Goal: Use online tool/utility: Utilize a website feature to perform a specific function

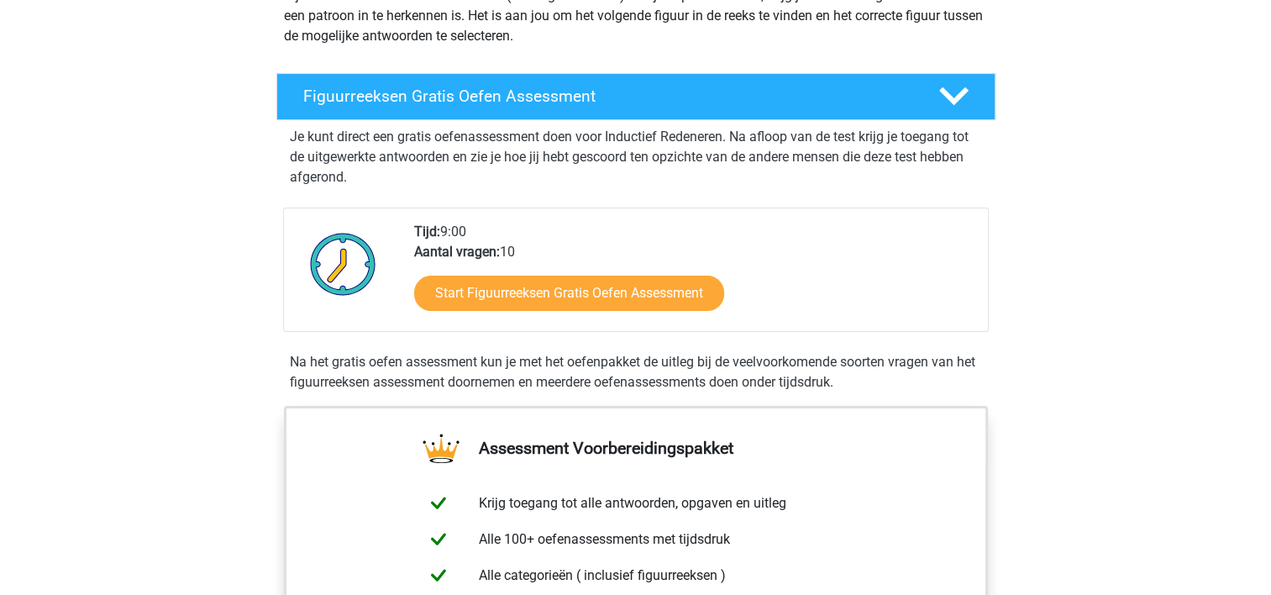
scroll to position [225, 0]
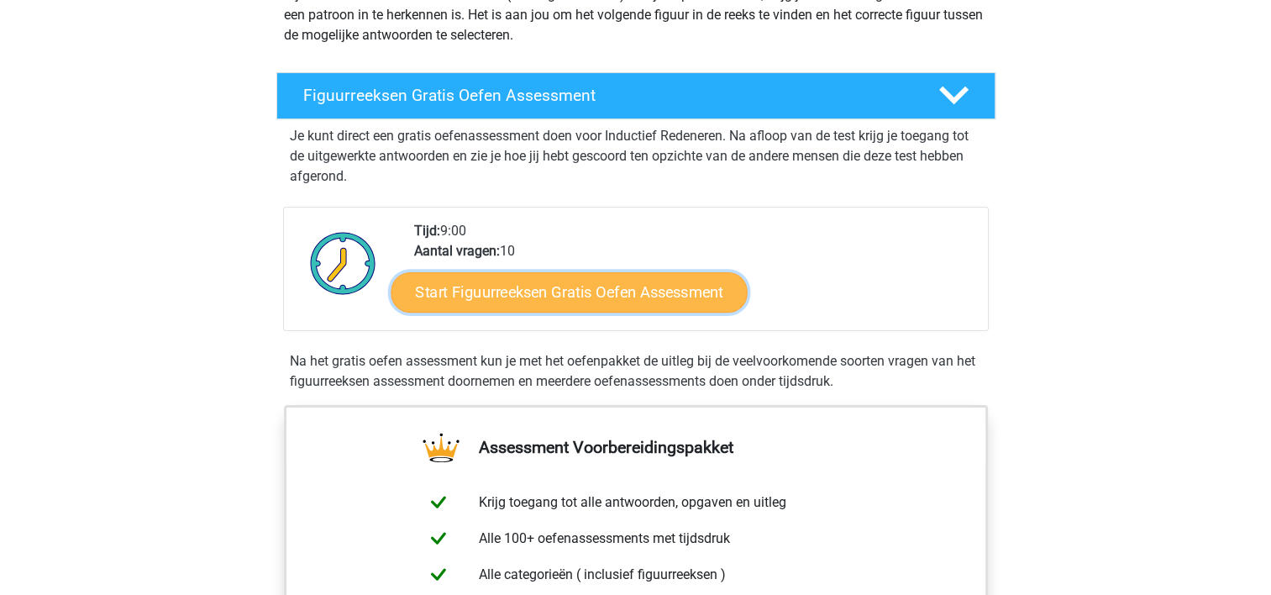
click at [454, 286] on link "Start Figuurreeksen Gratis Oefen Assessment" at bounding box center [569, 291] width 356 height 40
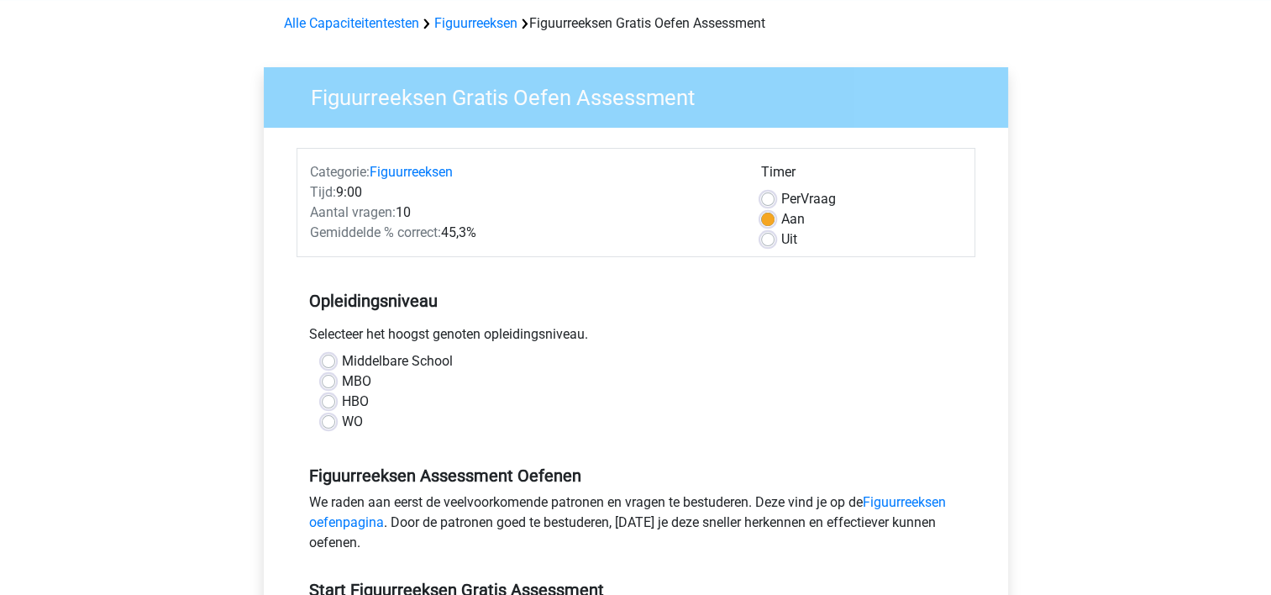
scroll to position [71, 0]
click at [356, 404] on label "HBO" at bounding box center [355, 402] width 27 height 20
click at [335, 404] on input "HBO" at bounding box center [328, 400] width 13 height 17
radio input "true"
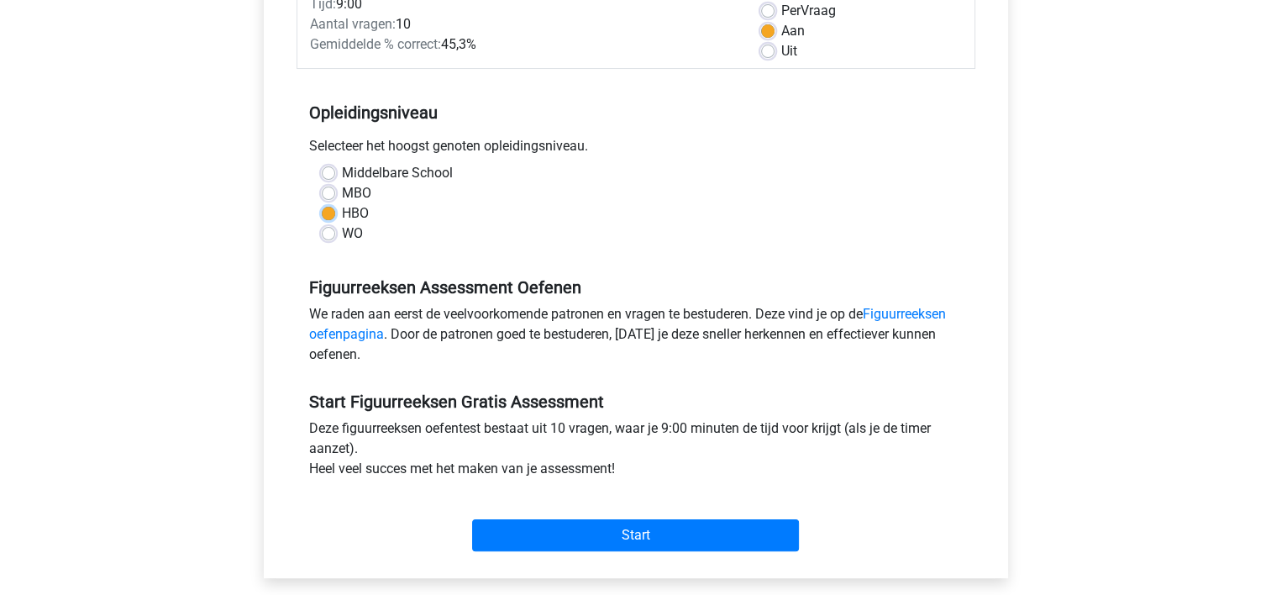
scroll to position [259, 0]
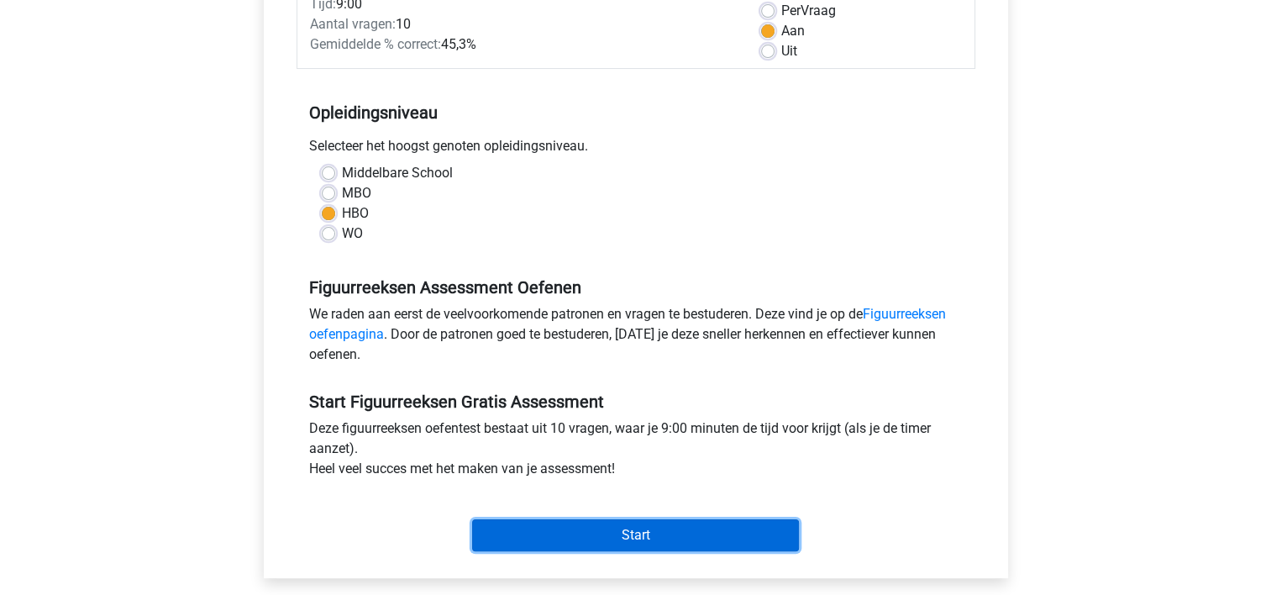
click at [523, 519] on input "Start" at bounding box center [635, 535] width 327 height 32
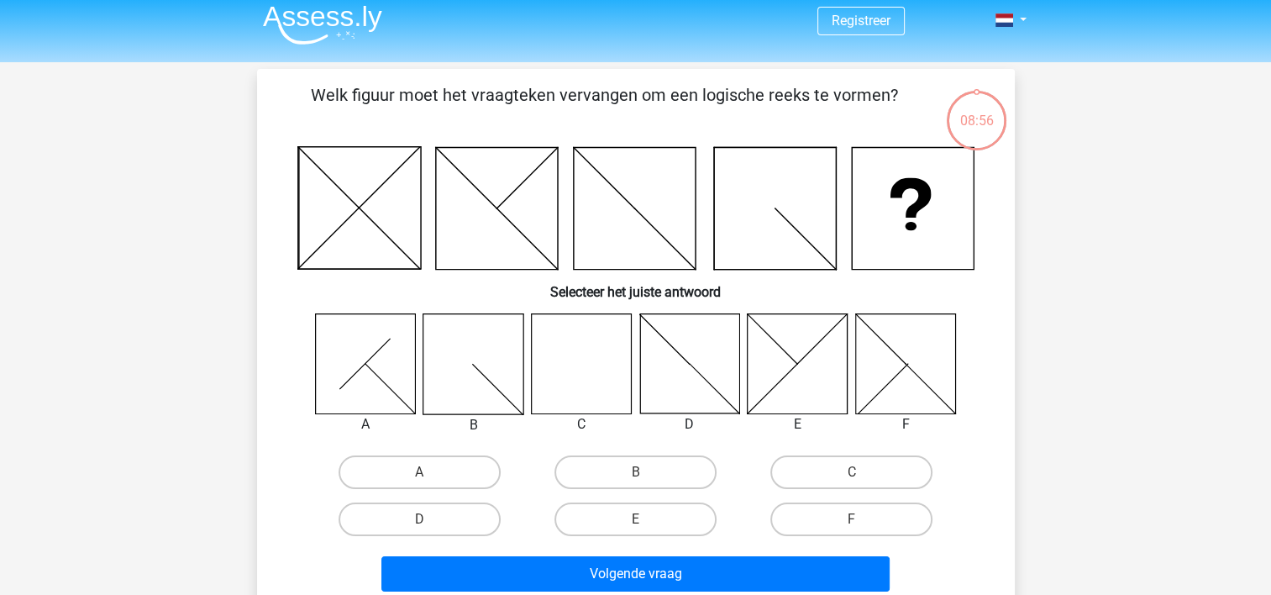
scroll to position [9, 0]
click at [828, 456] on label "C" at bounding box center [851, 472] width 162 height 34
click at [852, 471] on input "C" at bounding box center [857, 476] width 11 height 11
radio input "true"
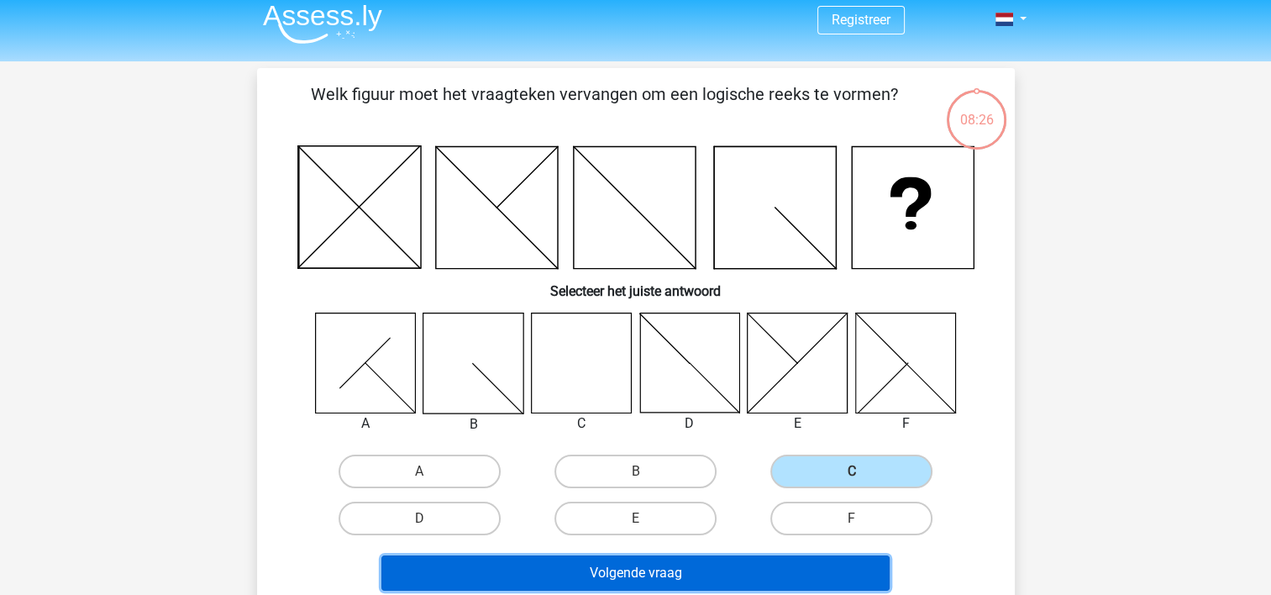
click at [756, 574] on button "Volgende vraag" at bounding box center [635, 572] width 508 height 35
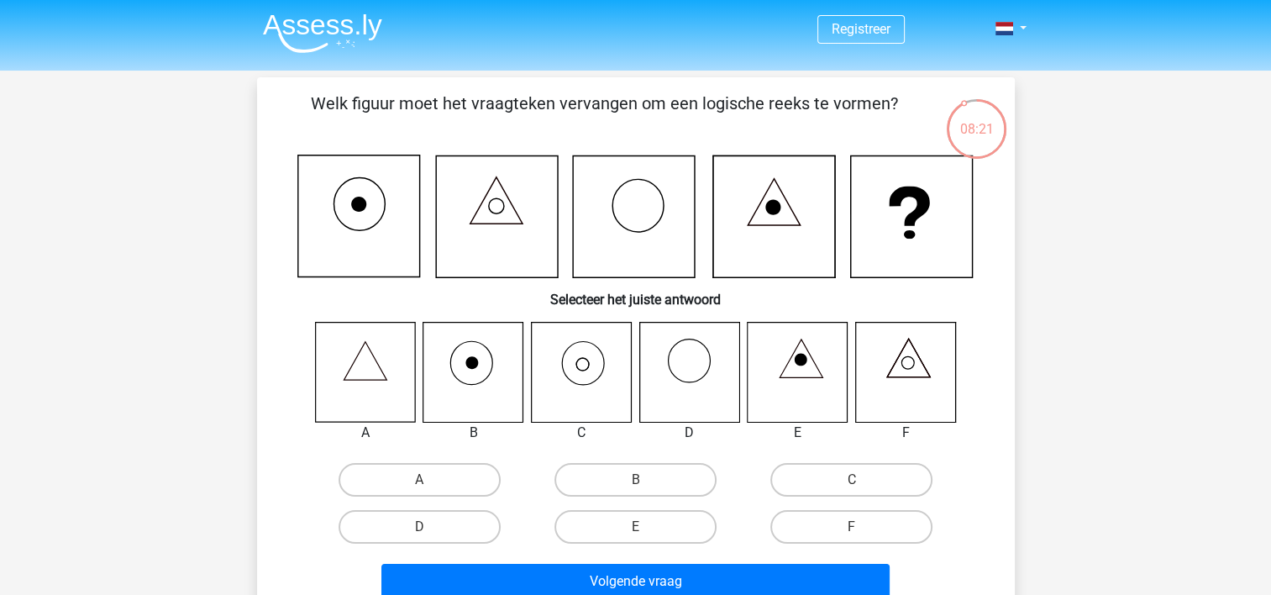
scroll to position [0, 0]
click at [848, 484] on label "C" at bounding box center [851, 480] width 162 height 34
click at [852, 484] on input "C" at bounding box center [857, 485] width 11 height 11
radio input "true"
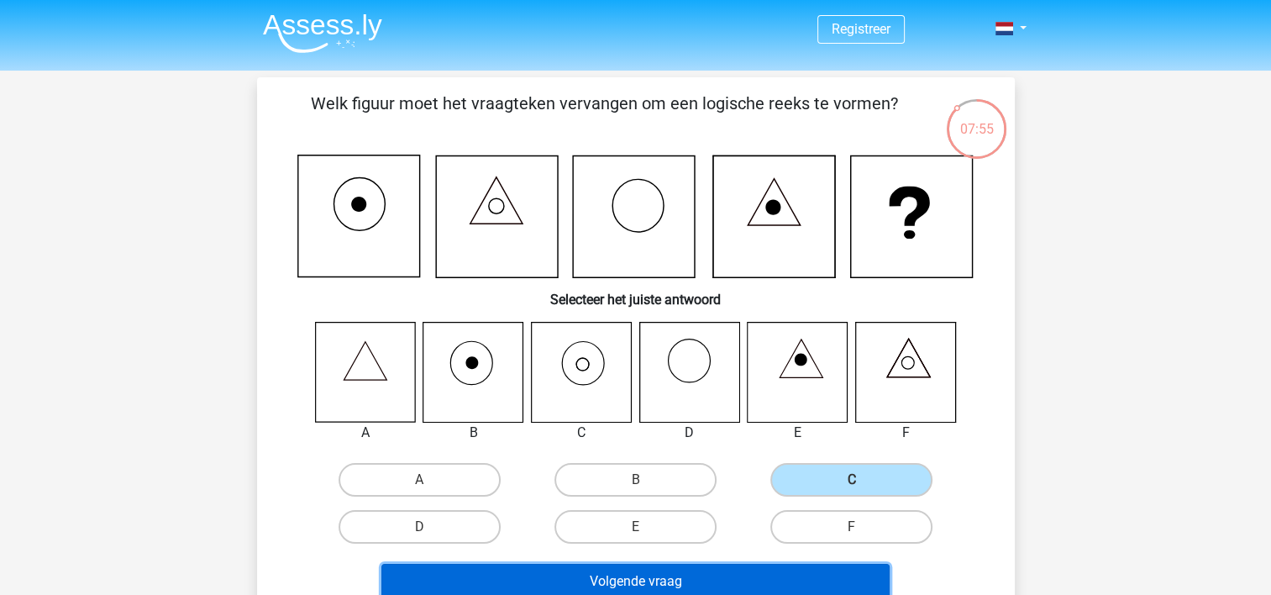
click at [786, 577] on button "Volgende vraag" at bounding box center [635, 581] width 508 height 35
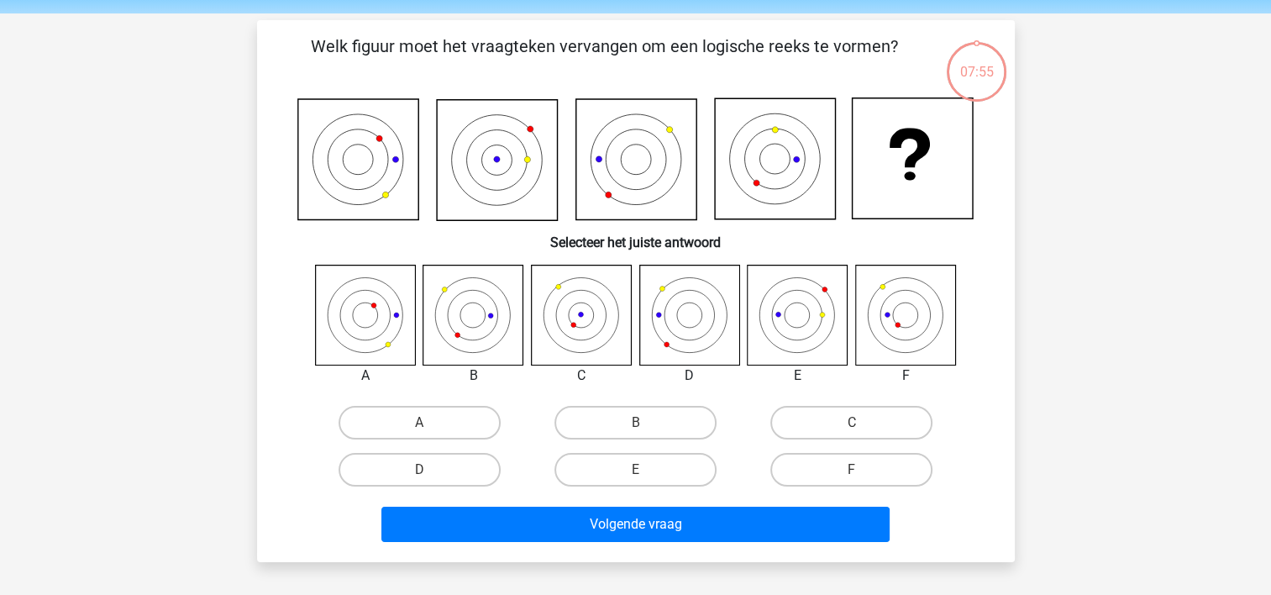
scroll to position [77, 0]
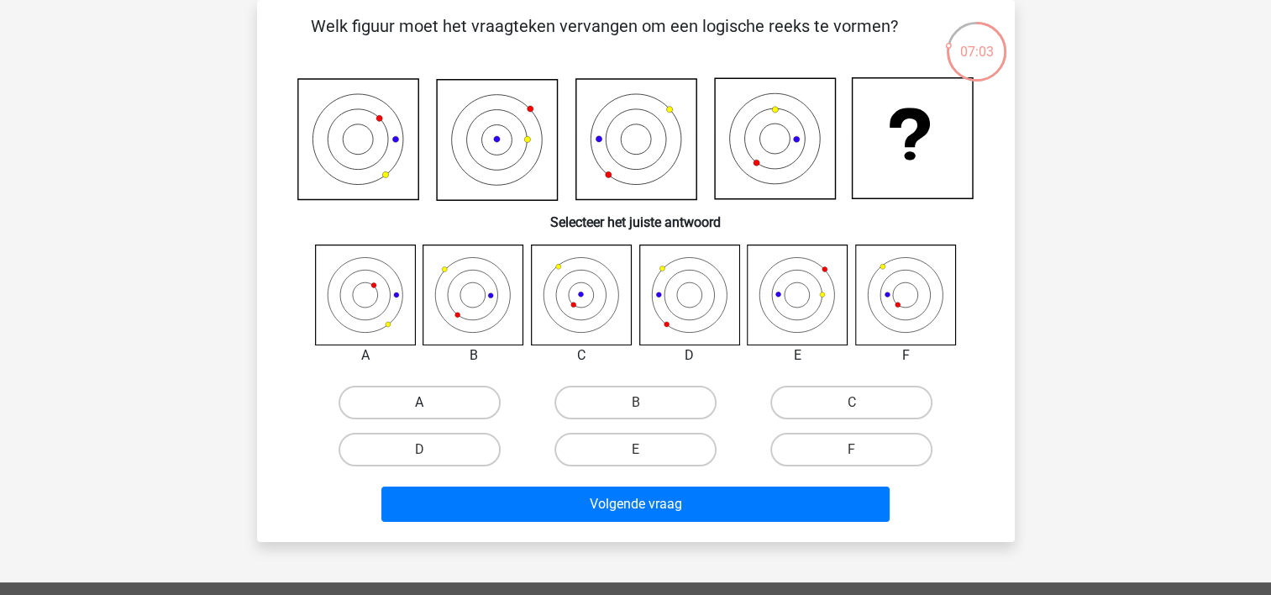
click at [450, 400] on label "A" at bounding box center [420, 403] width 162 height 34
click at [430, 402] on input "A" at bounding box center [424, 407] width 11 height 11
radio input "true"
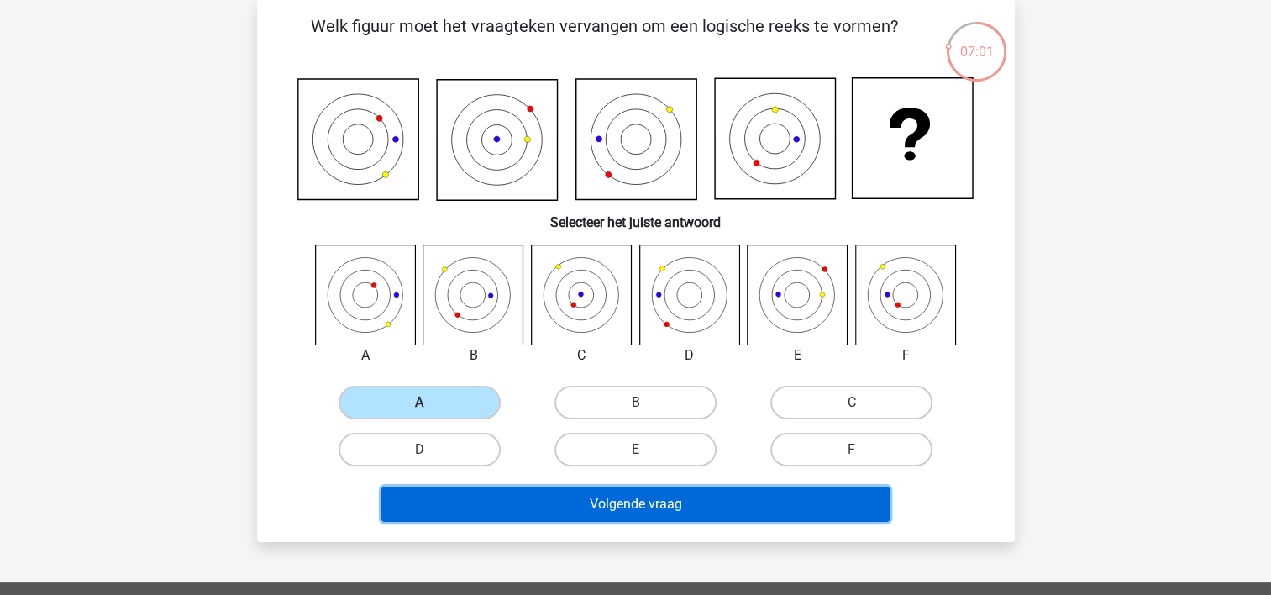
click at [489, 506] on button "Volgende vraag" at bounding box center [635, 503] width 508 height 35
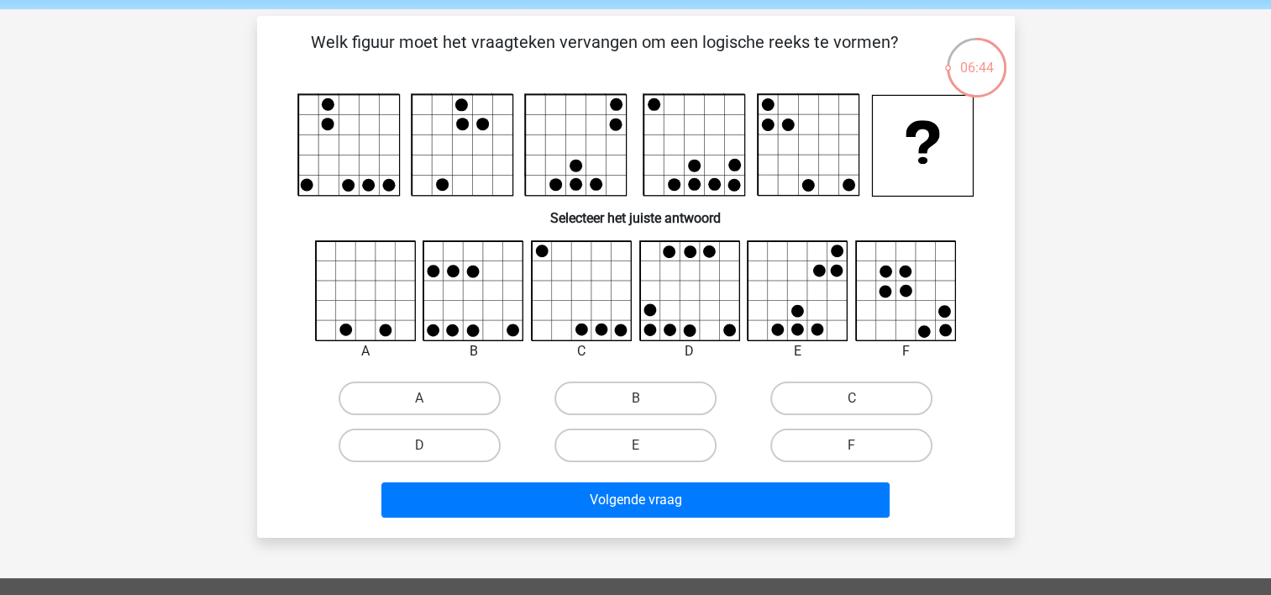
scroll to position [0, 0]
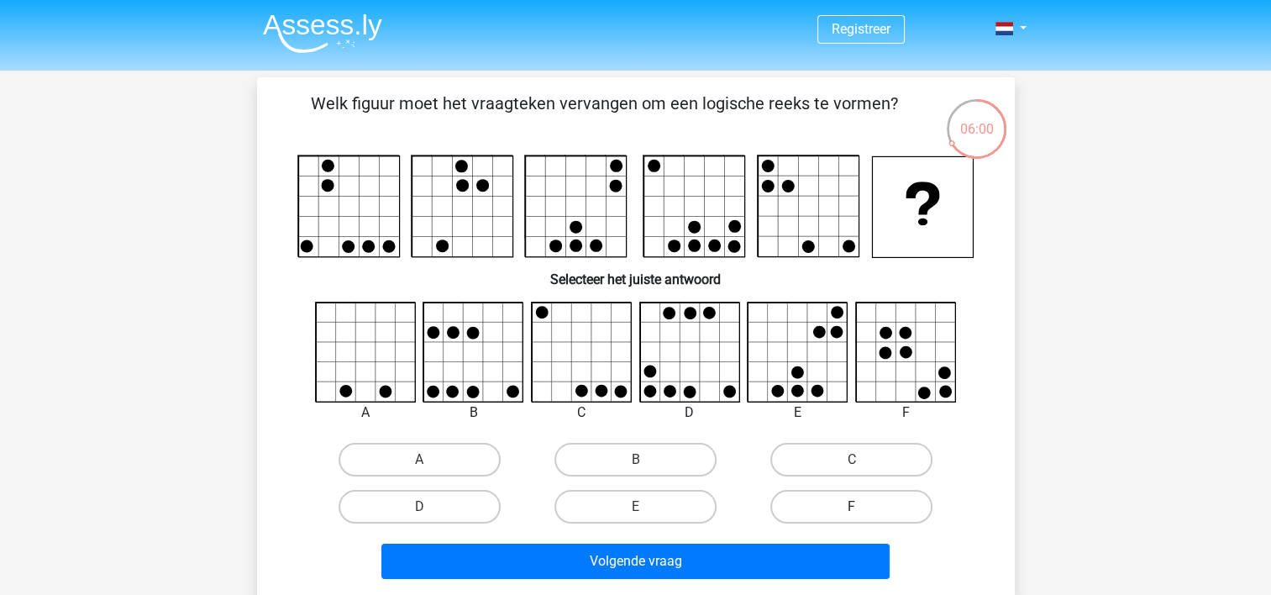
click at [807, 504] on label "F" at bounding box center [851, 507] width 162 height 34
click at [852, 507] on input "F" at bounding box center [857, 512] width 11 height 11
radio input "true"
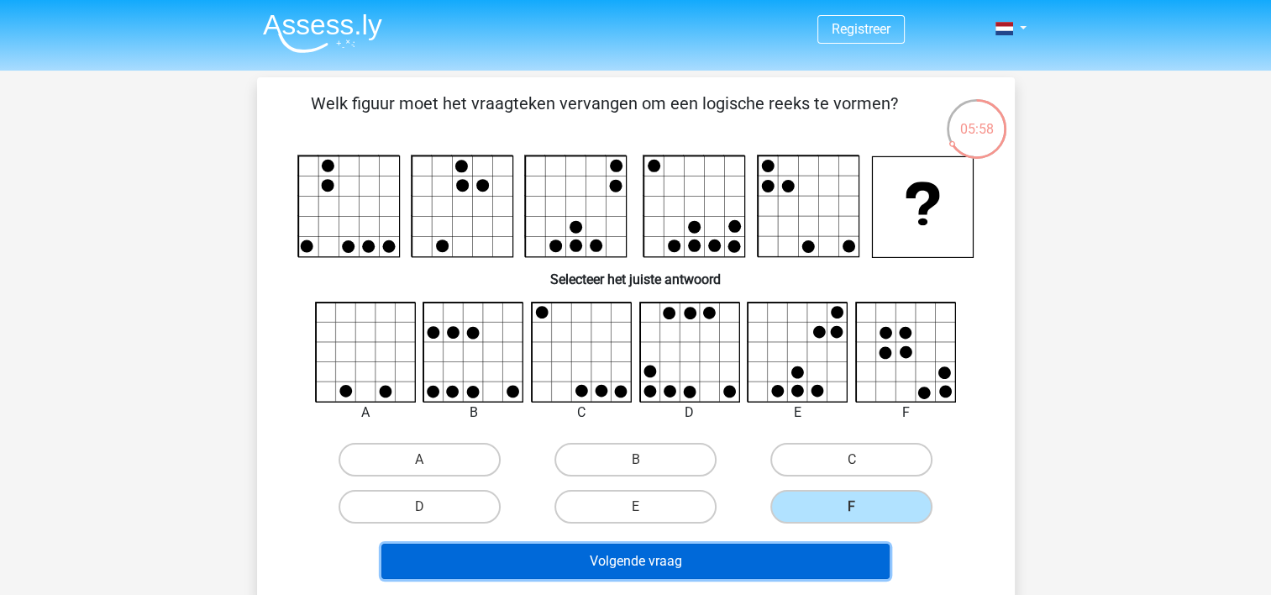
click at [769, 546] on button "Volgende vraag" at bounding box center [635, 561] width 508 height 35
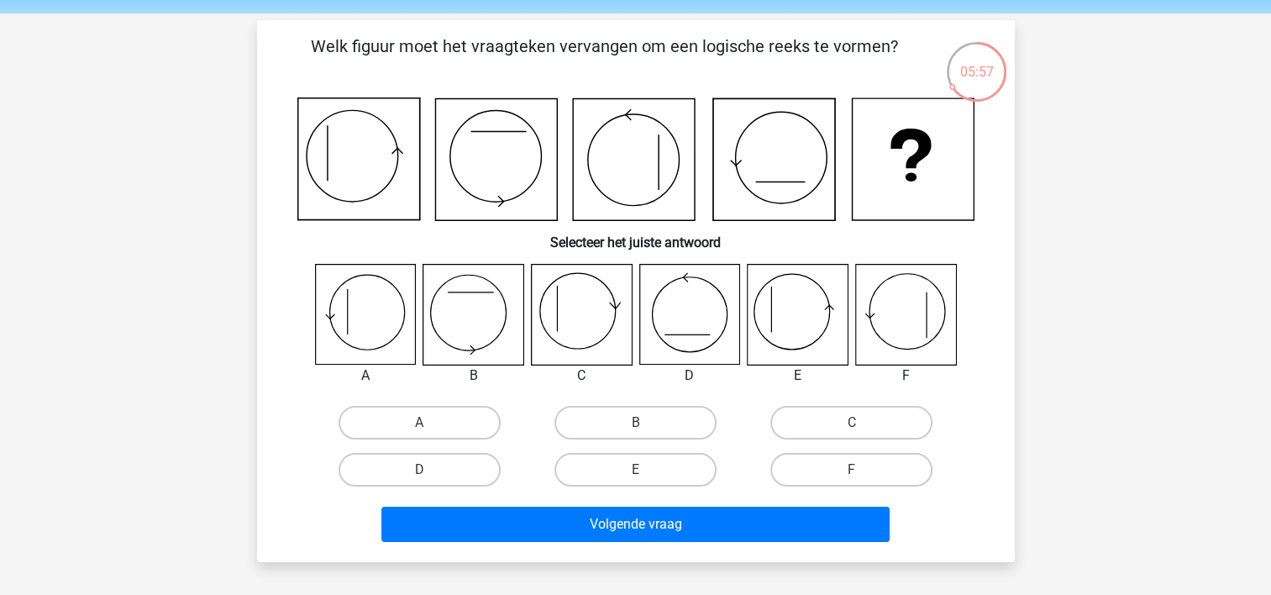
scroll to position [56, 0]
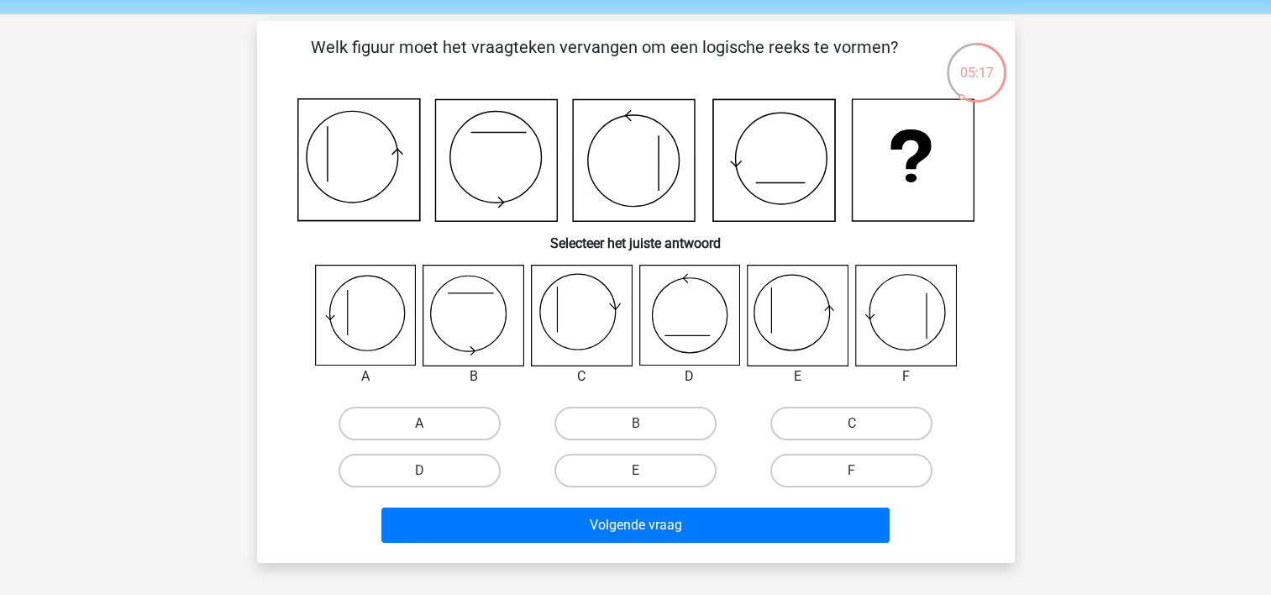
click at [397, 413] on label "A" at bounding box center [420, 424] width 162 height 34
click at [419, 423] on input "A" at bounding box center [424, 428] width 11 height 11
radio input "true"
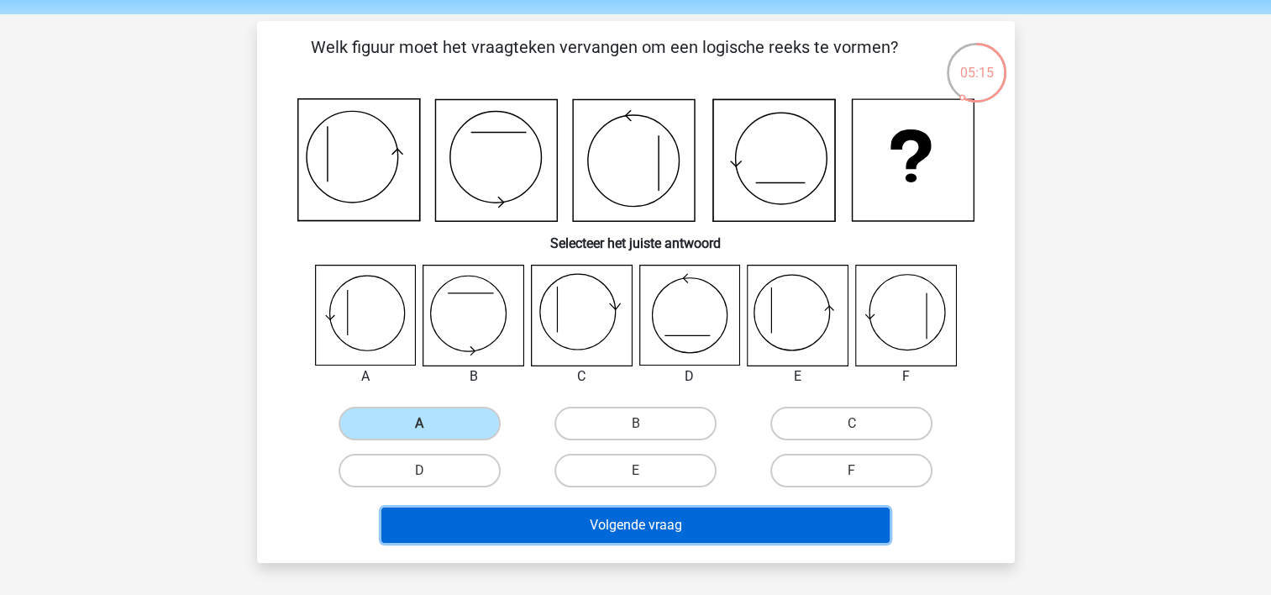
click at [458, 514] on button "Volgende vraag" at bounding box center [635, 524] width 508 height 35
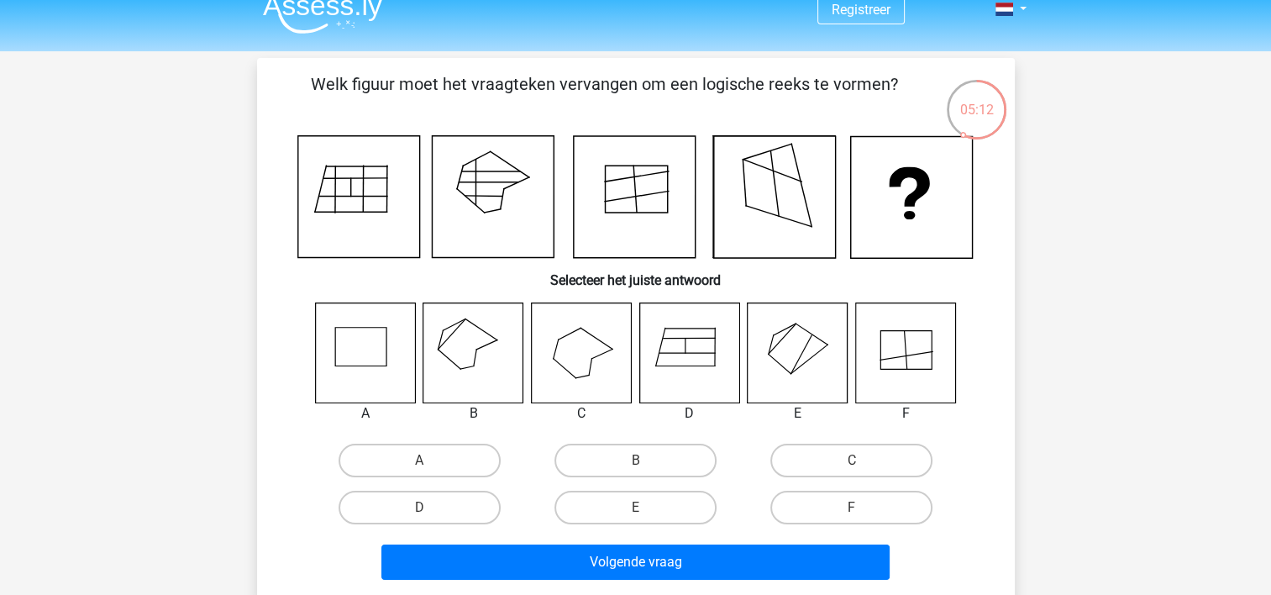
scroll to position [0, 0]
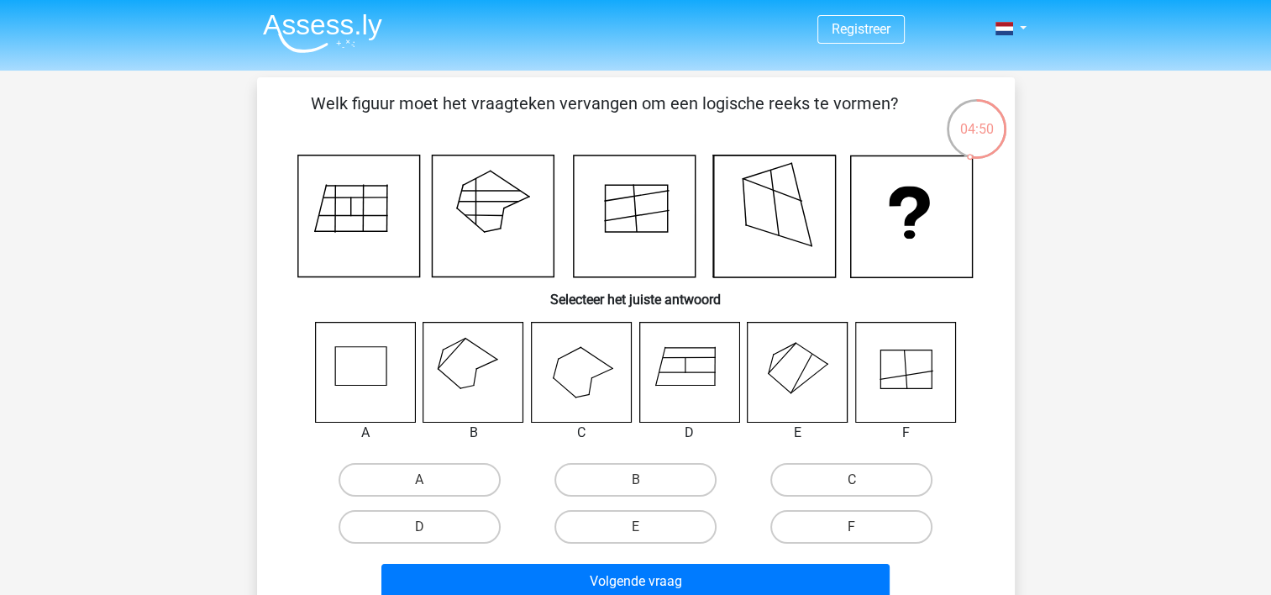
click at [492, 350] on icon at bounding box center [473, 372] width 100 height 100
click at [645, 467] on label "B" at bounding box center [636, 480] width 162 height 34
click at [645, 480] on input "B" at bounding box center [640, 485] width 11 height 11
radio input "true"
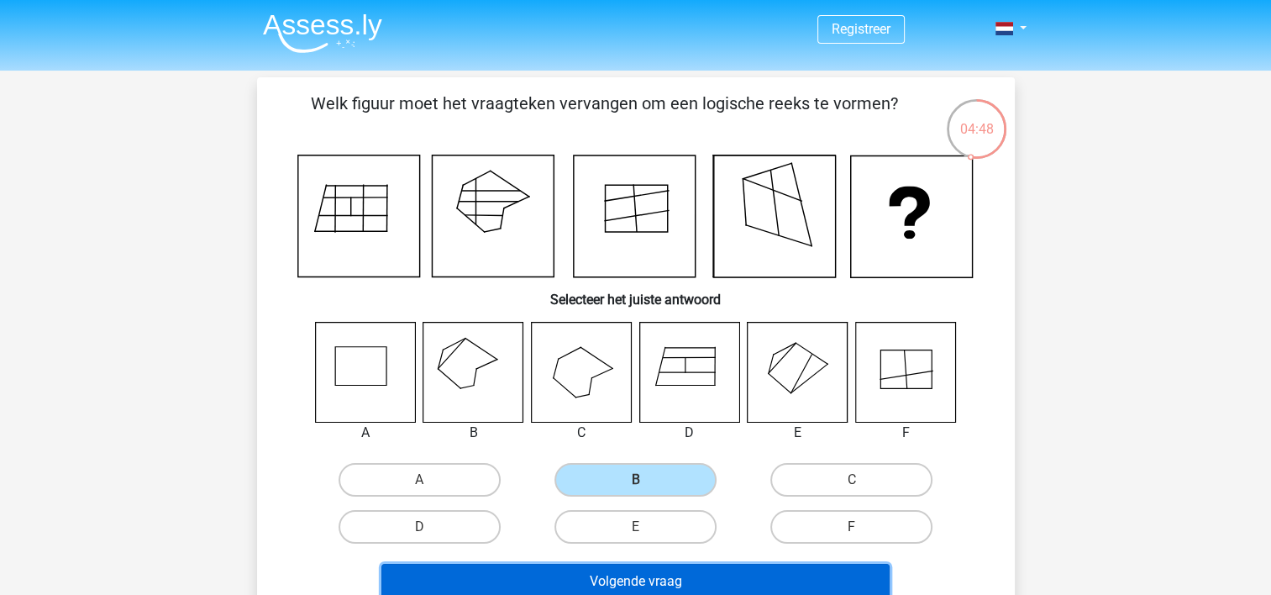
click at [677, 564] on button "Volgende vraag" at bounding box center [635, 581] width 508 height 35
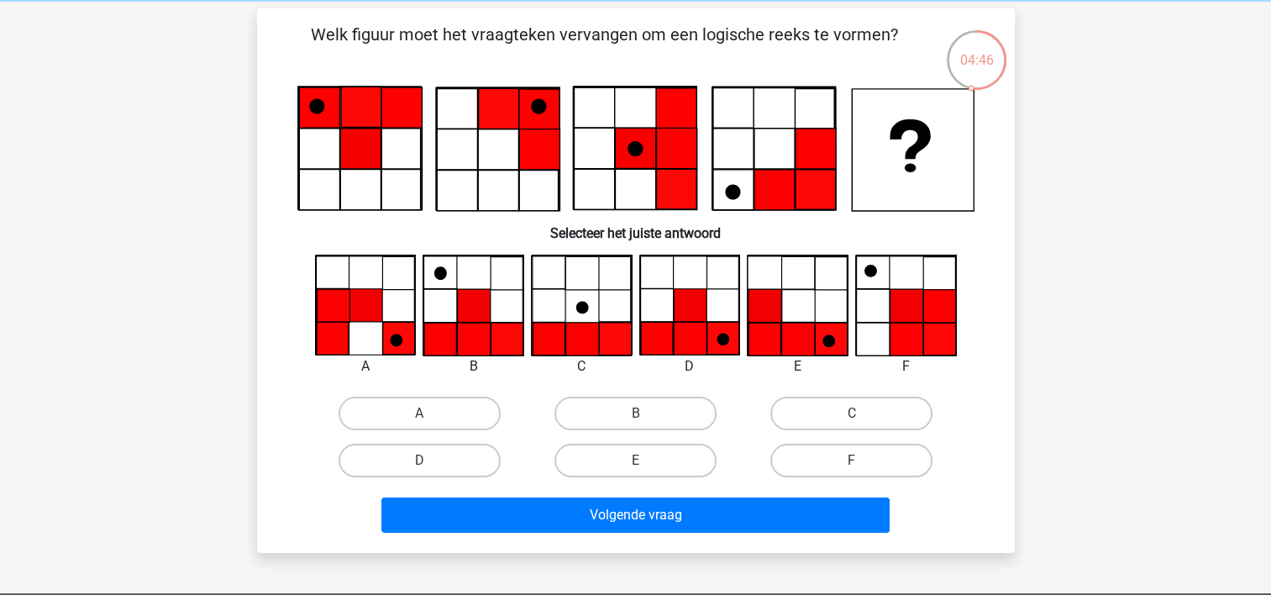
scroll to position [68, 0]
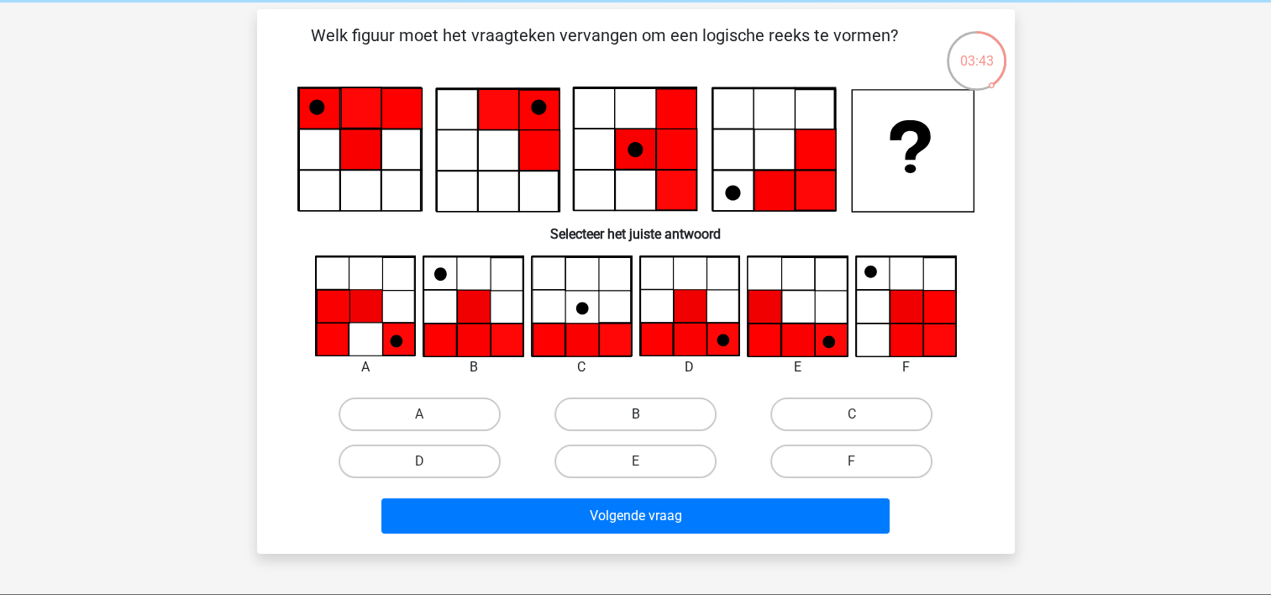
click at [600, 407] on label "B" at bounding box center [636, 414] width 162 height 34
click at [635, 414] on input "B" at bounding box center [640, 419] width 11 height 11
radio input "true"
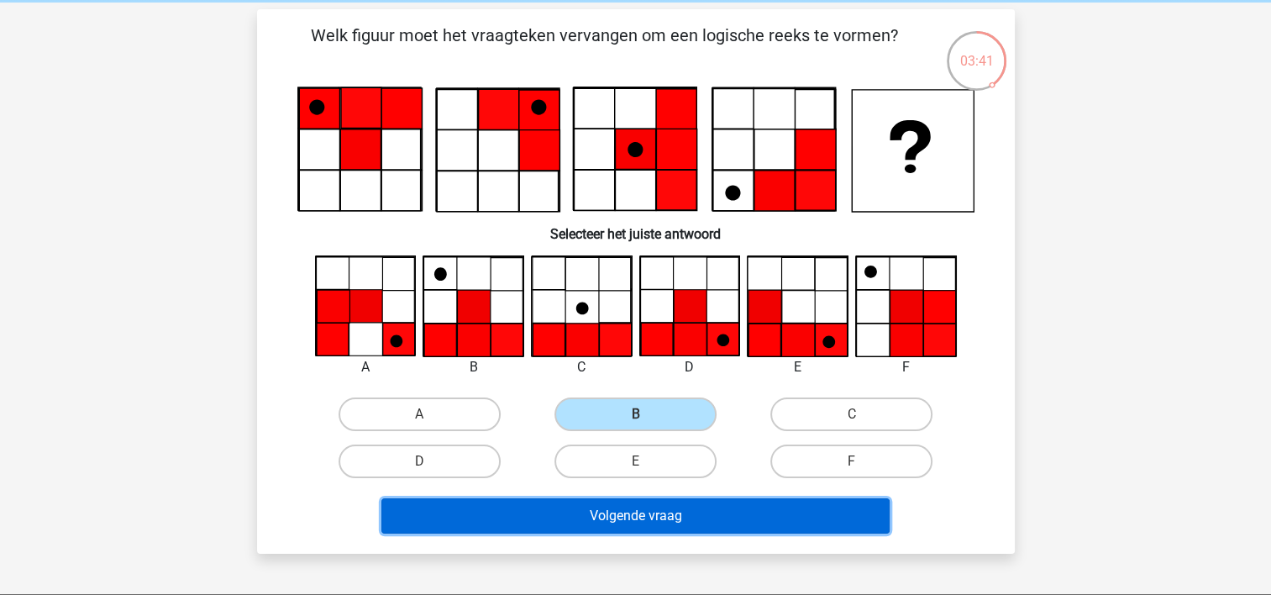
click at [620, 518] on button "Volgende vraag" at bounding box center [635, 515] width 508 height 35
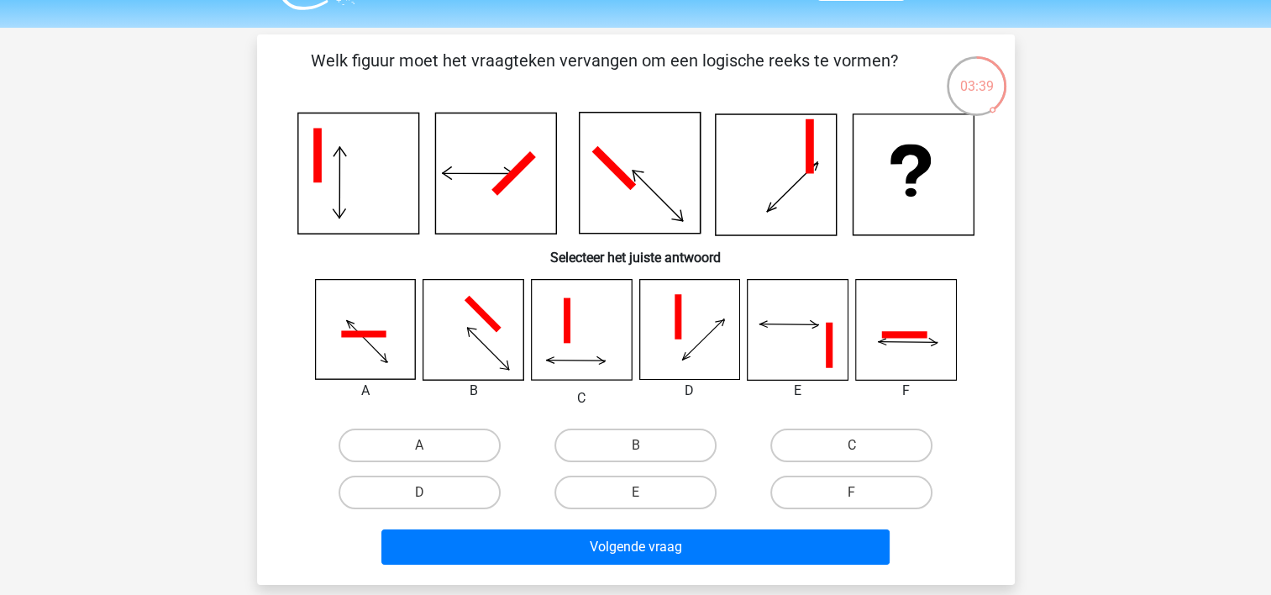
scroll to position [44, 0]
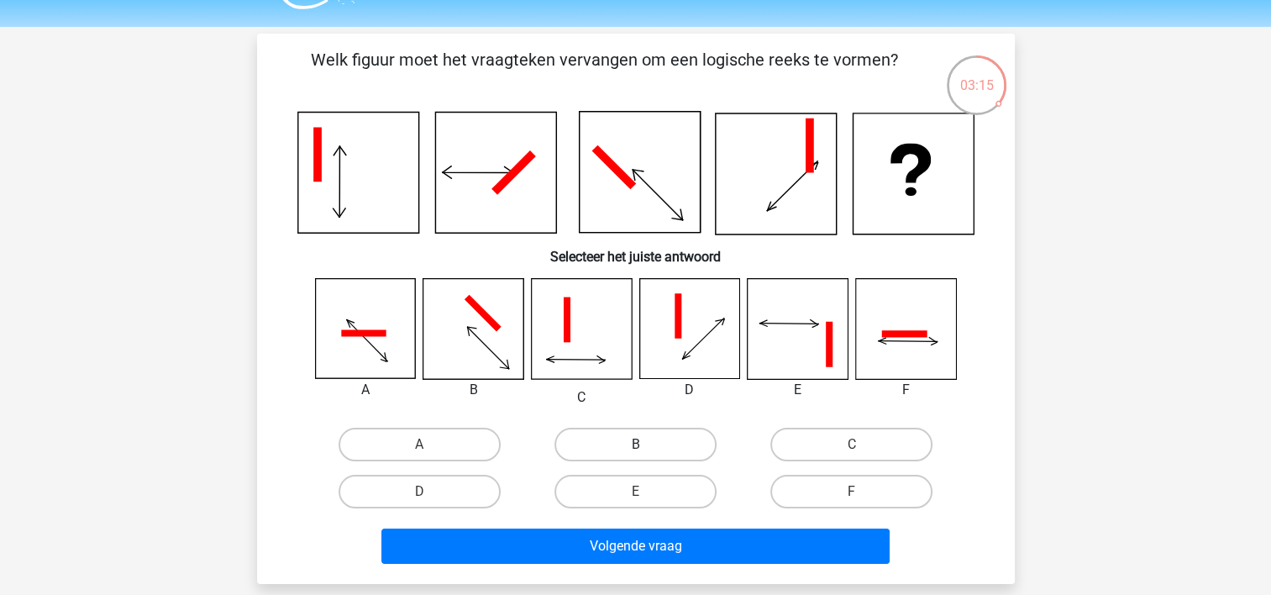
click at [600, 433] on label "B" at bounding box center [636, 445] width 162 height 34
click at [635, 444] on input "B" at bounding box center [640, 449] width 11 height 11
radio input "true"
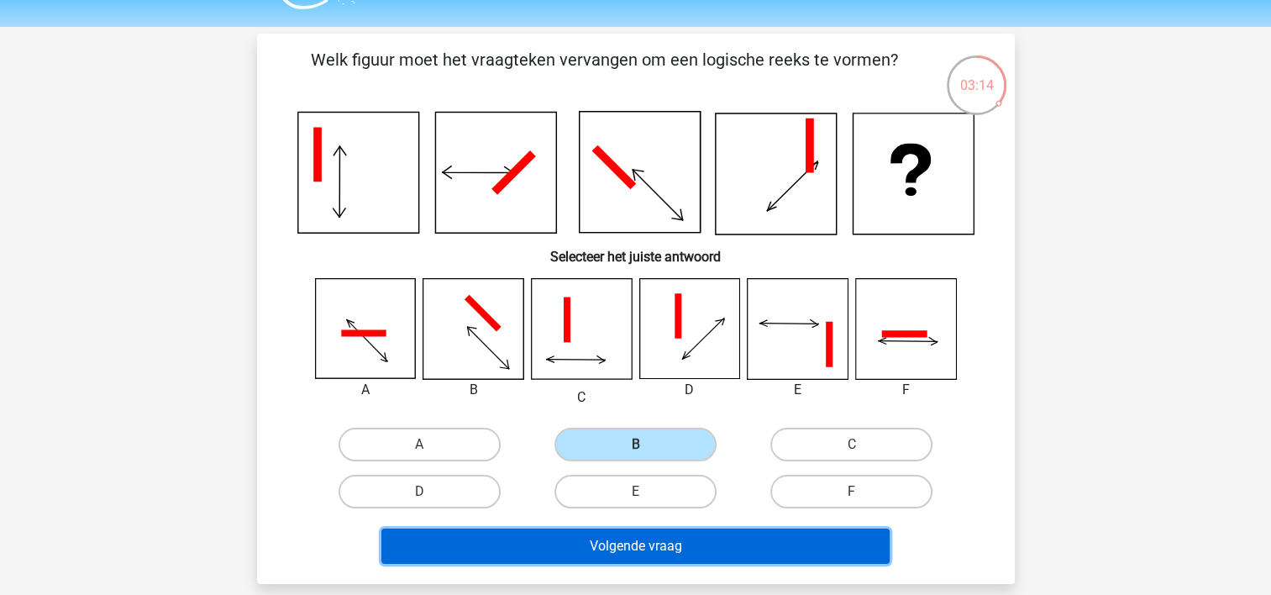
click at [595, 546] on button "Volgende vraag" at bounding box center [635, 545] width 508 height 35
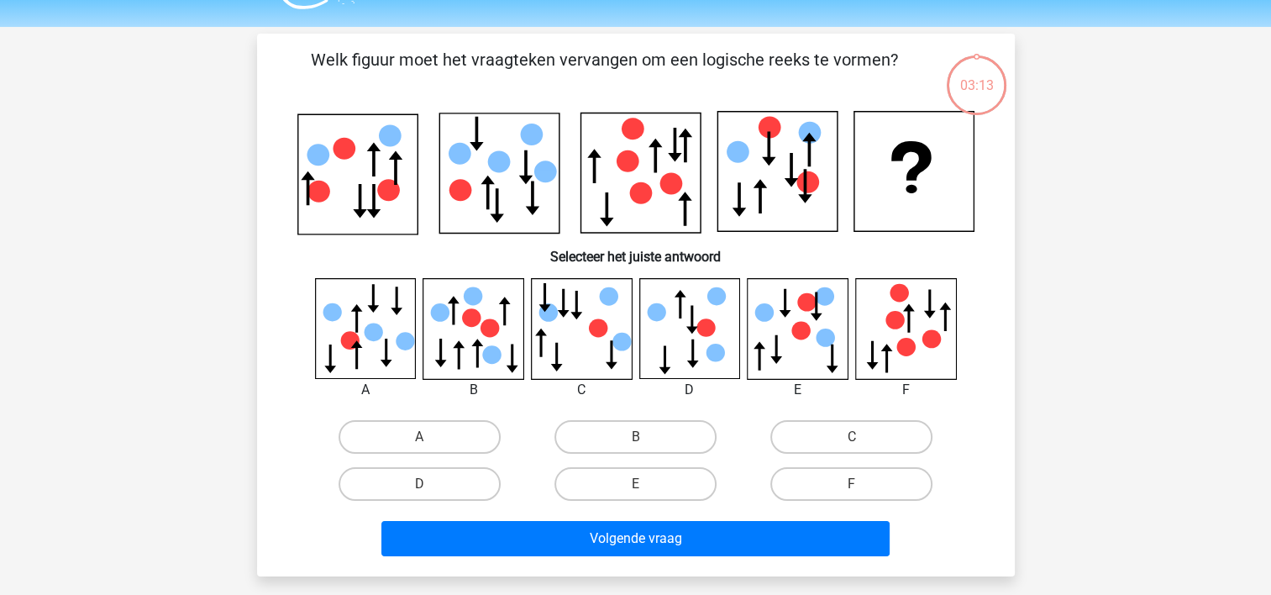
scroll to position [77, 0]
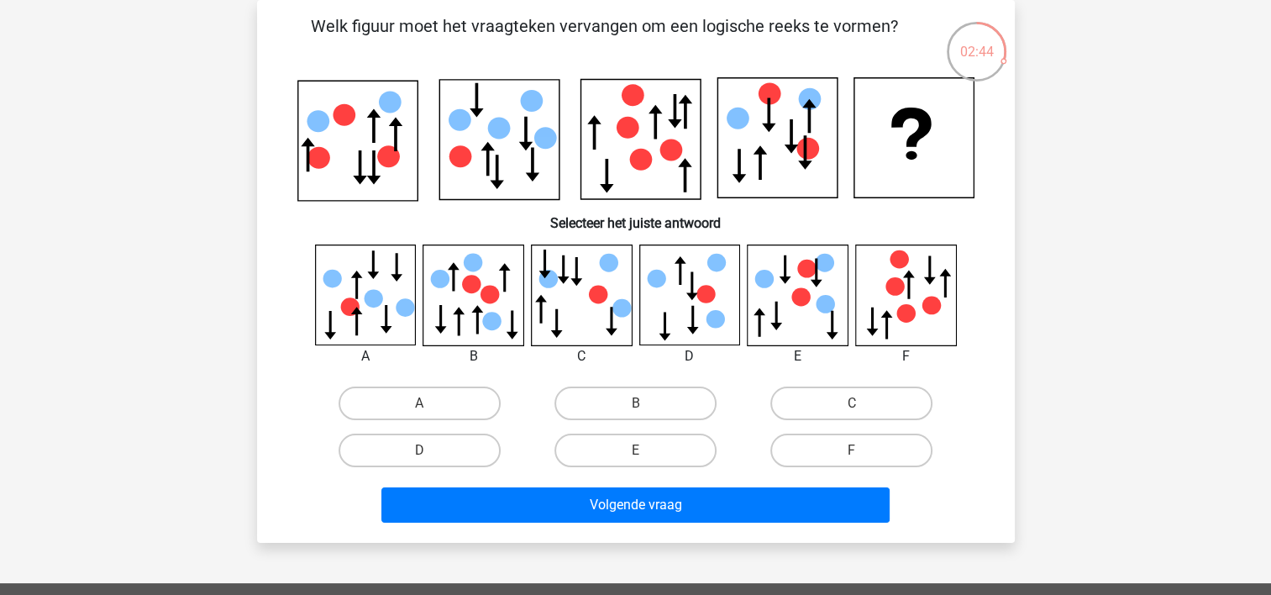
click at [457, 312] on icon at bounding box center [459, 321] width 12 height 29
click at [588, 411] on label "B" at bounding box center [636, 403] width 162 height 34
click at [635, 411] on input "B" at bounding box center [640, 408] width 11 height 11
radio input "true"
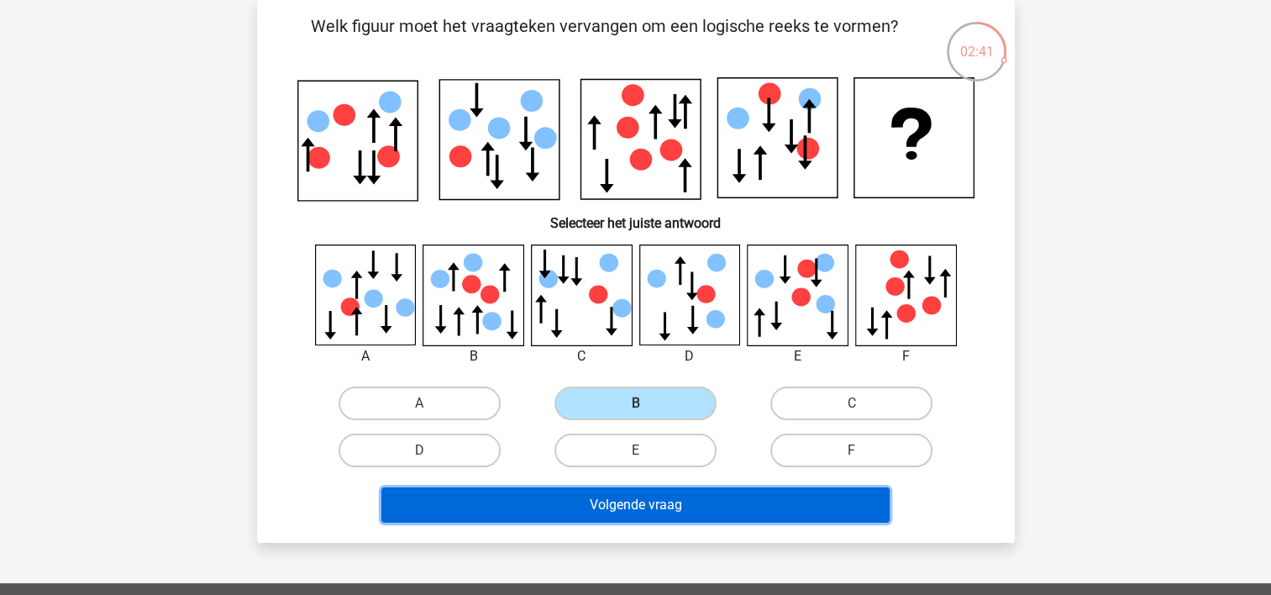
click at [570, 513] on button "Volgende vraag" at bounding box center [635, 504] width 508 height 35
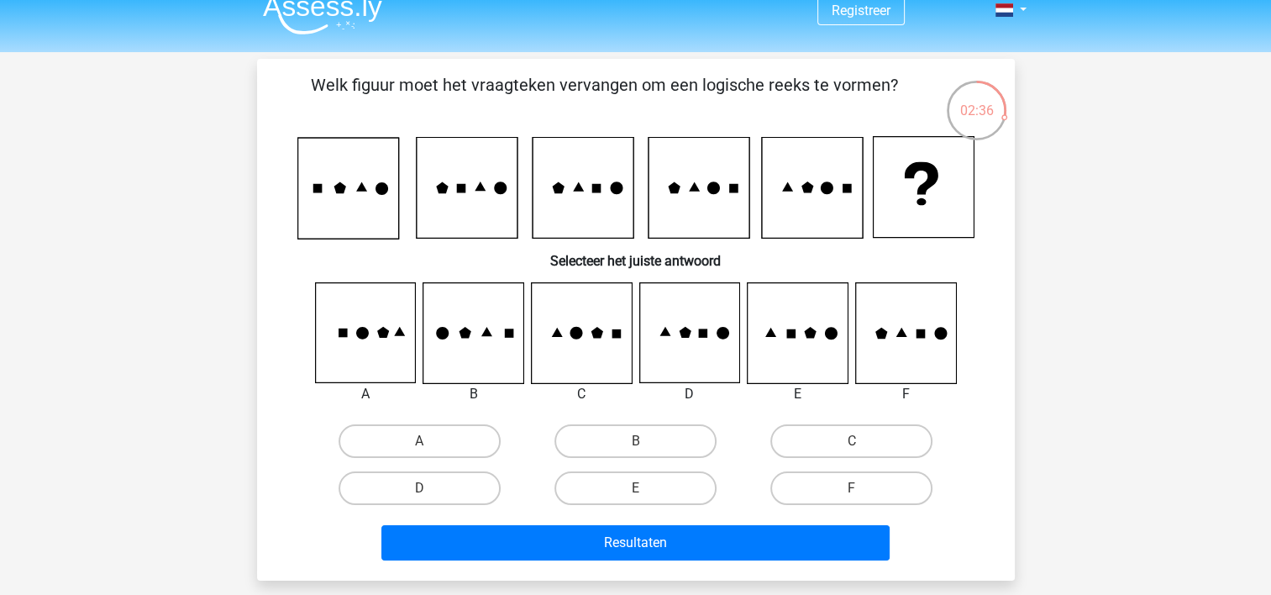
scroll to position [21, 0]
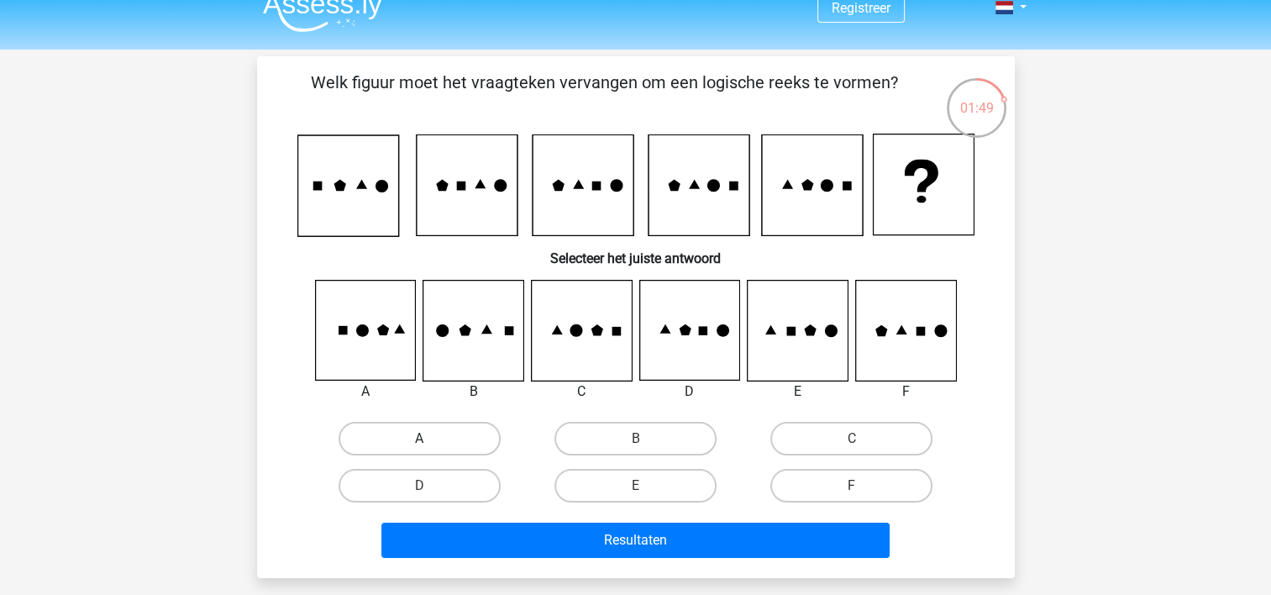
click at [384, 427] on label "A" at bounding box center [420, 439] width 162 height 34
click at [419, 439] on input "A" at bounding box center [424, 444] width 11 height 11
radio input "true"
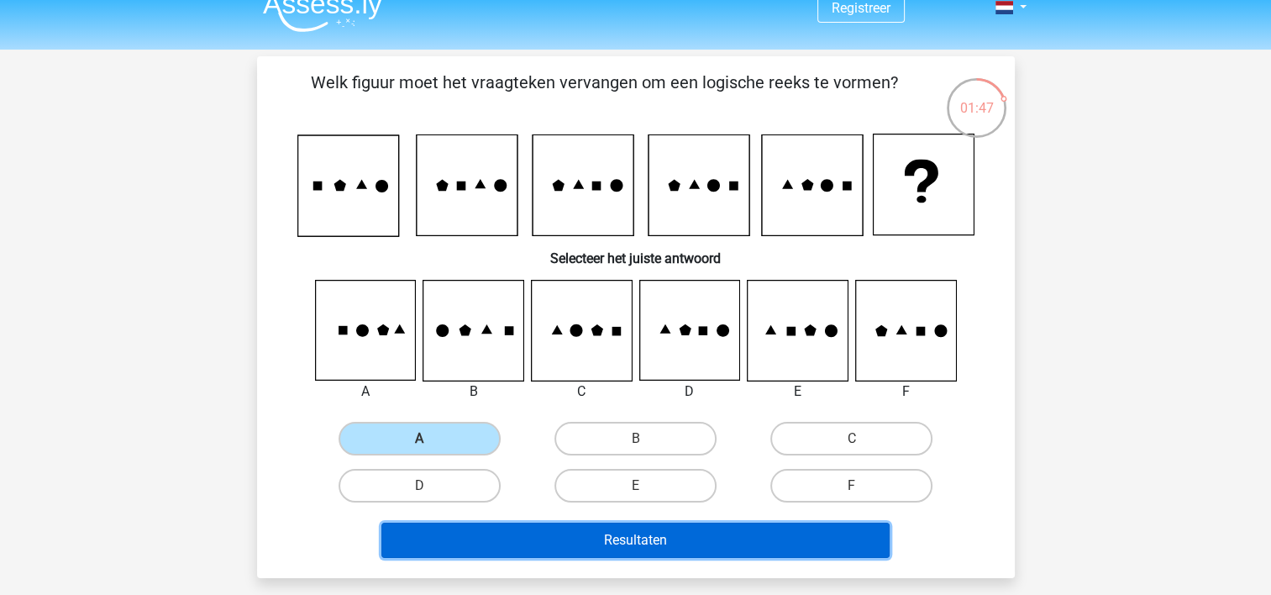
click at [459, 544] on button "Resultaten" at bounding box center [635, 540] width 508 height 35
